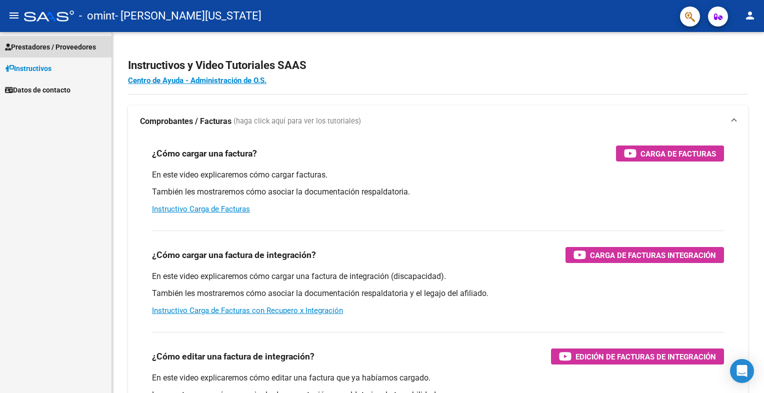
click at [42, 46] on span "Prestadores / Proveedores" at bounding box center [50, 47] width 91 height 11
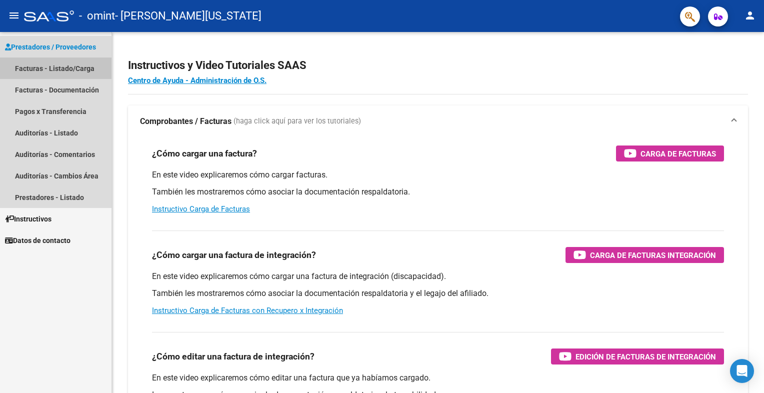
click at [56, 67] on link "Facturas - Listado/Carga" at bounding box center [56, 69] width 112 height 22
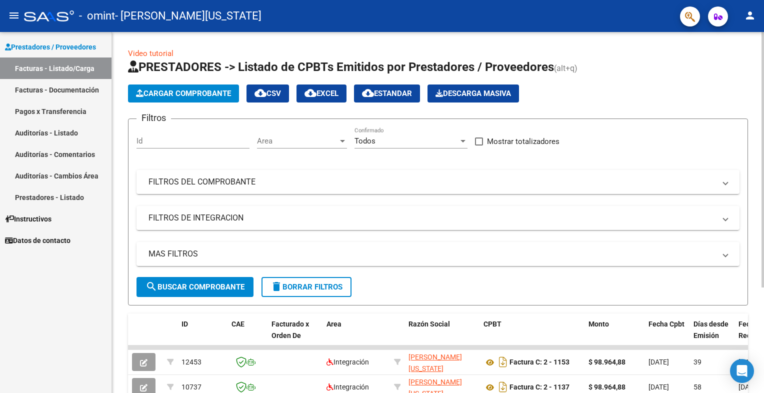
click at [176, 93] on span "Cargar Comprobante" at bounding box center [183, 93] width 95 height 9
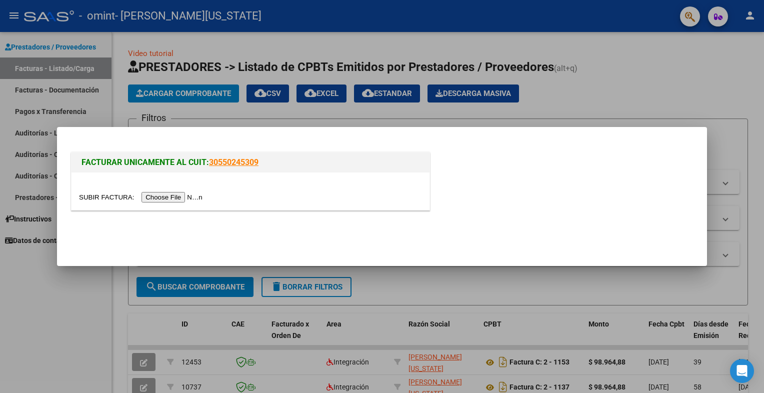
click at [159, 198] on input "file" at bounding box center [142, 197] width 127 height 11
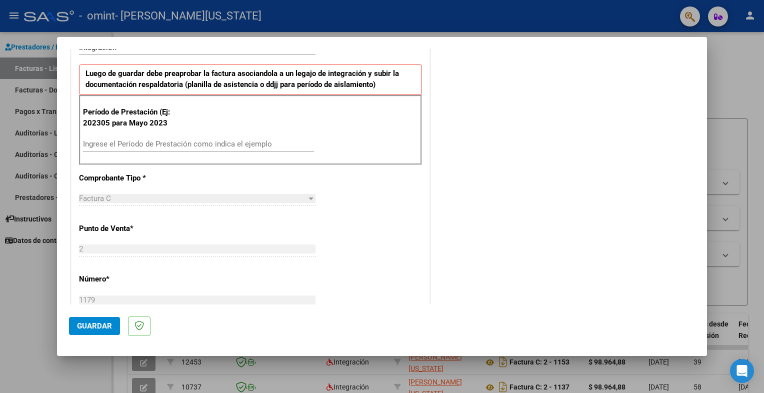
scroll to position [250, 0]
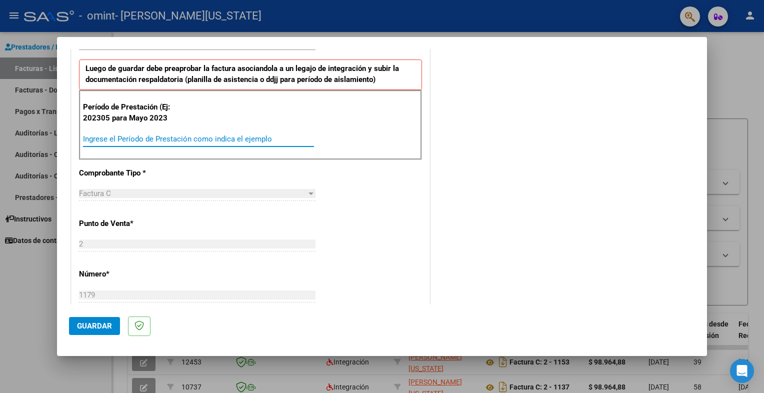
click at [193, 139] on input "Ingrese el Período de Prestación como indica el ejemplo" at bounding box center [198, 139] width 231 height 9
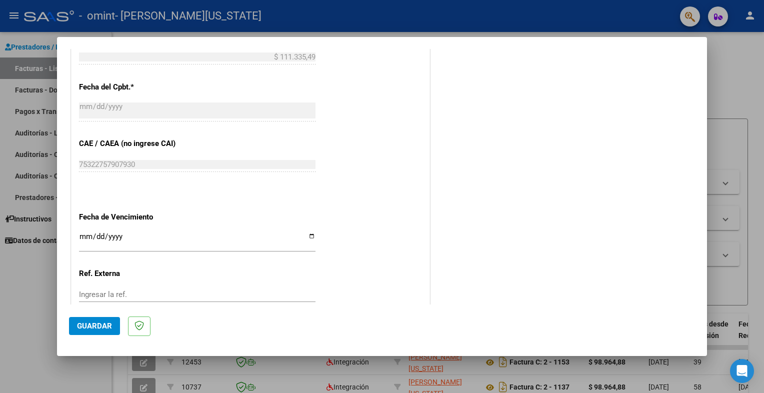
scroll to position [600, 0]
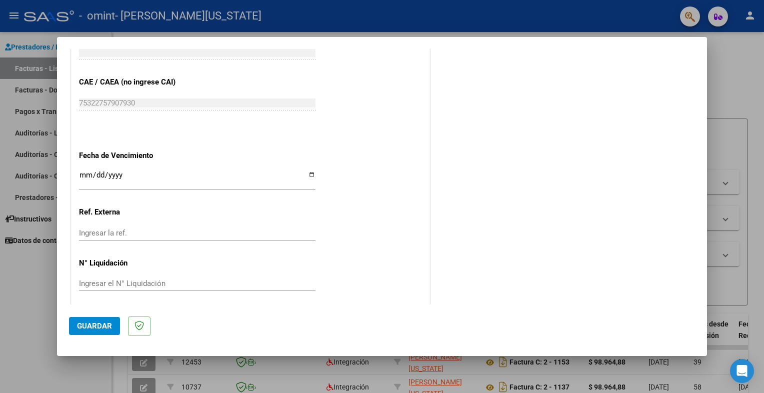
type input "202507"
click at [308, 173] on input "Ingresar la fecha" at bounding box center [197, 179] width 237 height 16
type input "[DATE]"
click at [106, 325] on span "Guardar" at bounding box center [94, 326] width 35 height 9
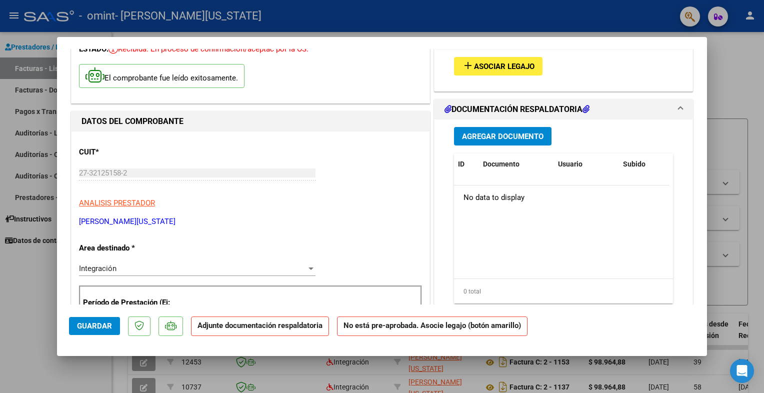
scroll to position [0, 0]
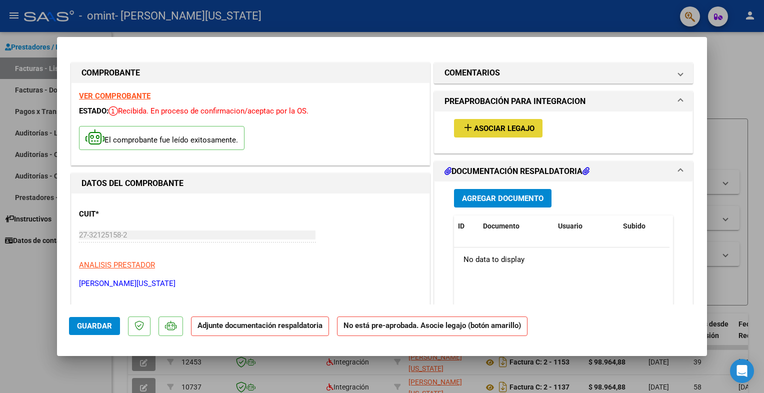
click at [482, 127] on span "Asociar Legajo" at bounding box center [504, 128] width 61 height 9
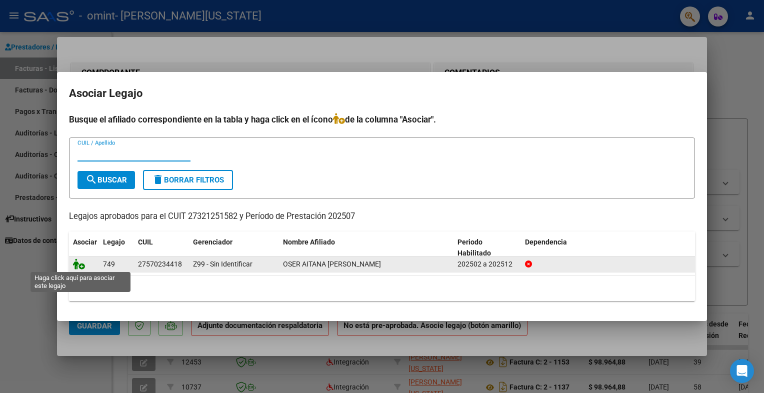
click at [76, 267] on icon at bounding box center [79, 264] width 12 height 11
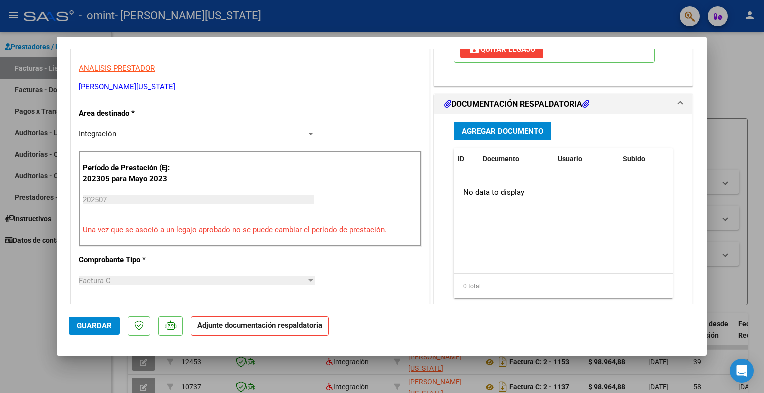
scroll to position [200, 0]
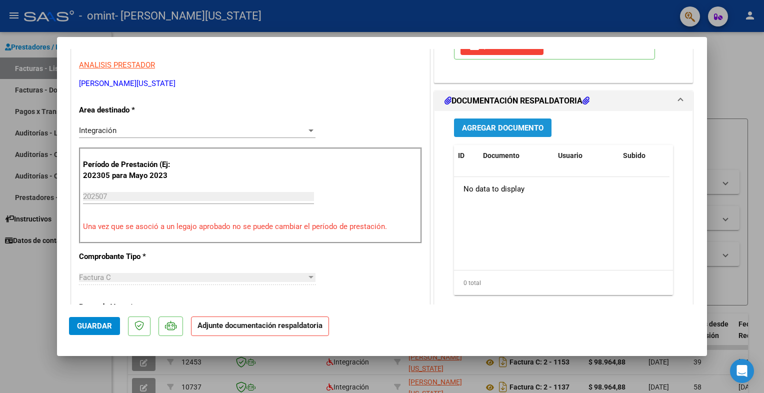
click at [502, 128] on span "Agregar Documento" at bounding box center [503, 128] width 82 height 9
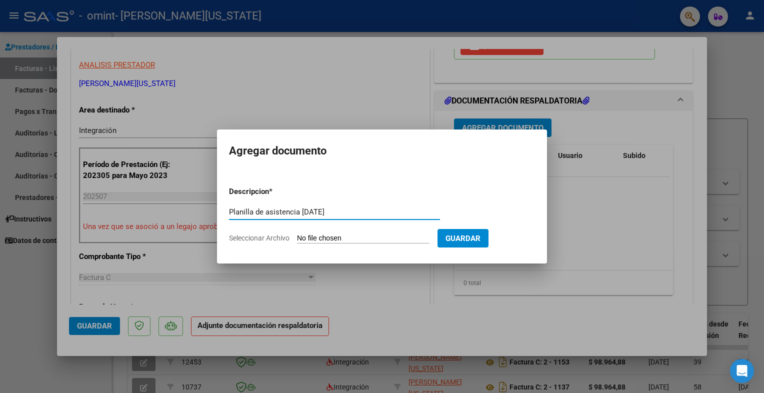
click at [306, 211] on input "Planilla de asistencia [DATE]" at bounding box center [334, 212] width 211 height 9
type input "Planilla de asistencia [DATE]"
click at [271, 236] on span "Seleccionar Archivo" at bounding box center [259, 238] width 61 height 8
click at [297, 236] on input "Seleccionar Archivo" at bounding box center [363, 239] width 133 height 10
type input "C:\fakepath\[PERSON_NAME] - Planilla asistencia Psicologia [DATE].pdf"
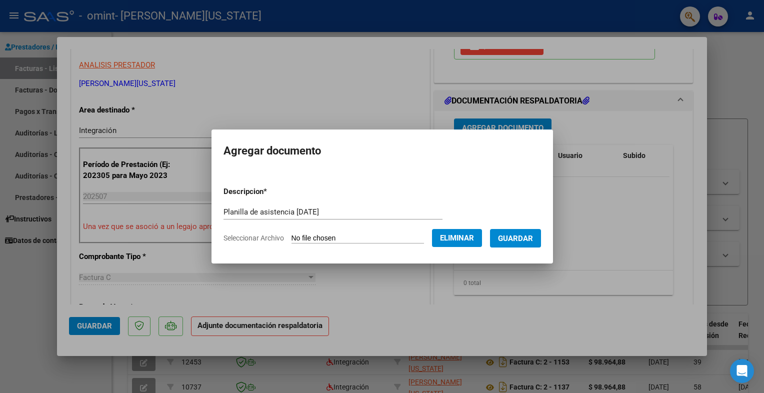
click at [498, 237] on button "Guardar" at bounding box center [515, 238] width 51 height 19
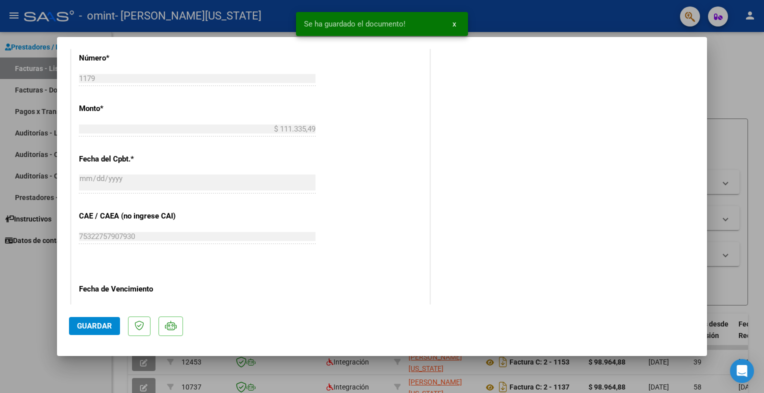
scroll to position [639, 0]
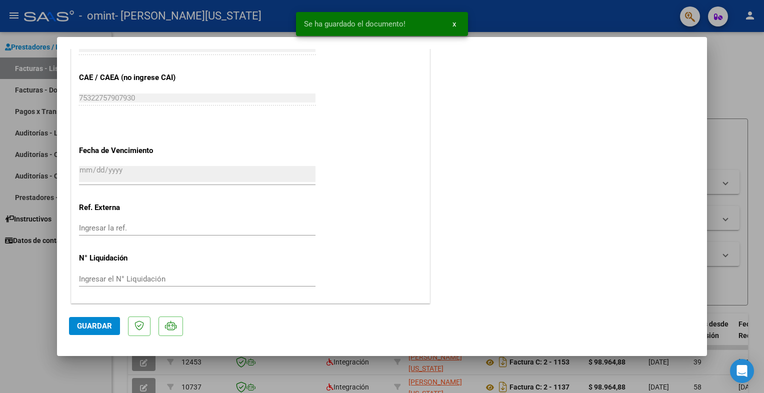
click at [89, 329] on span "Guardar" at bounding box center [94, 326] width 35 height 9
